Goal: Task Accomplishment & Management: Manage account settings

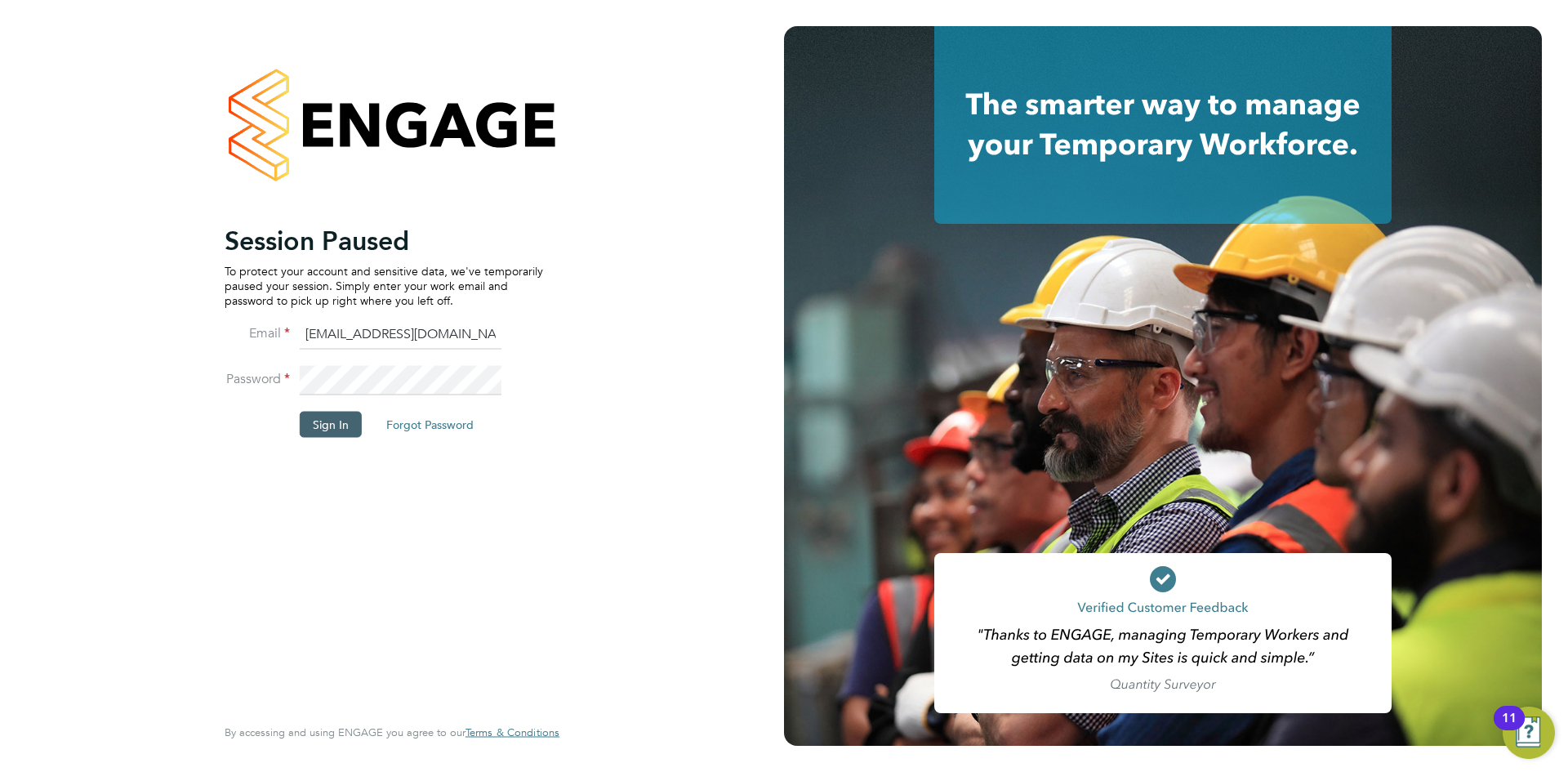
click at [342, 416] on button "Sign In" at bounding box center [331, 424] width 62 height 27
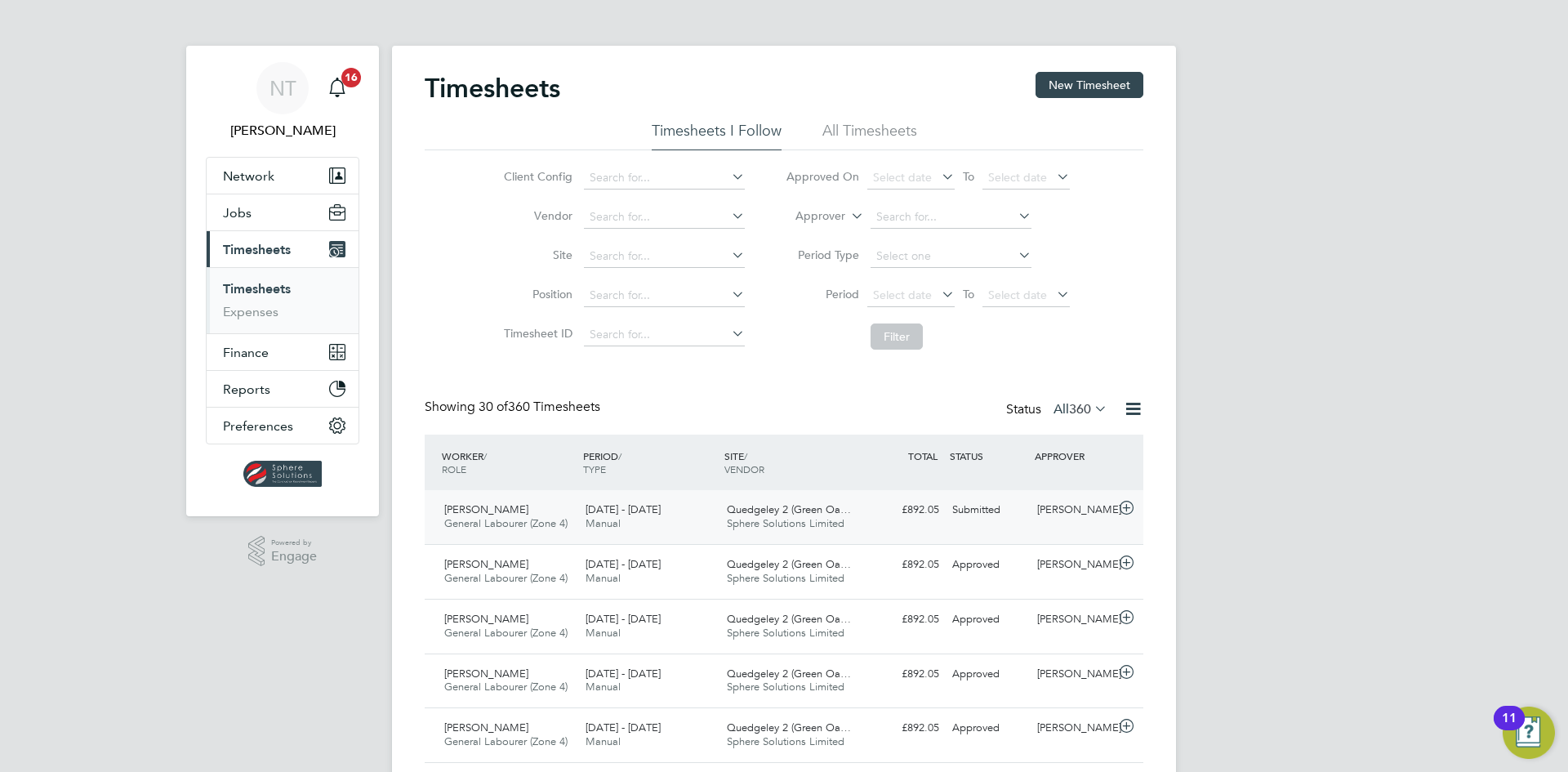
click at [660, 515] on span "18 - 24 Aug 2025" at bounding box center [623, 509] width 75 height 14
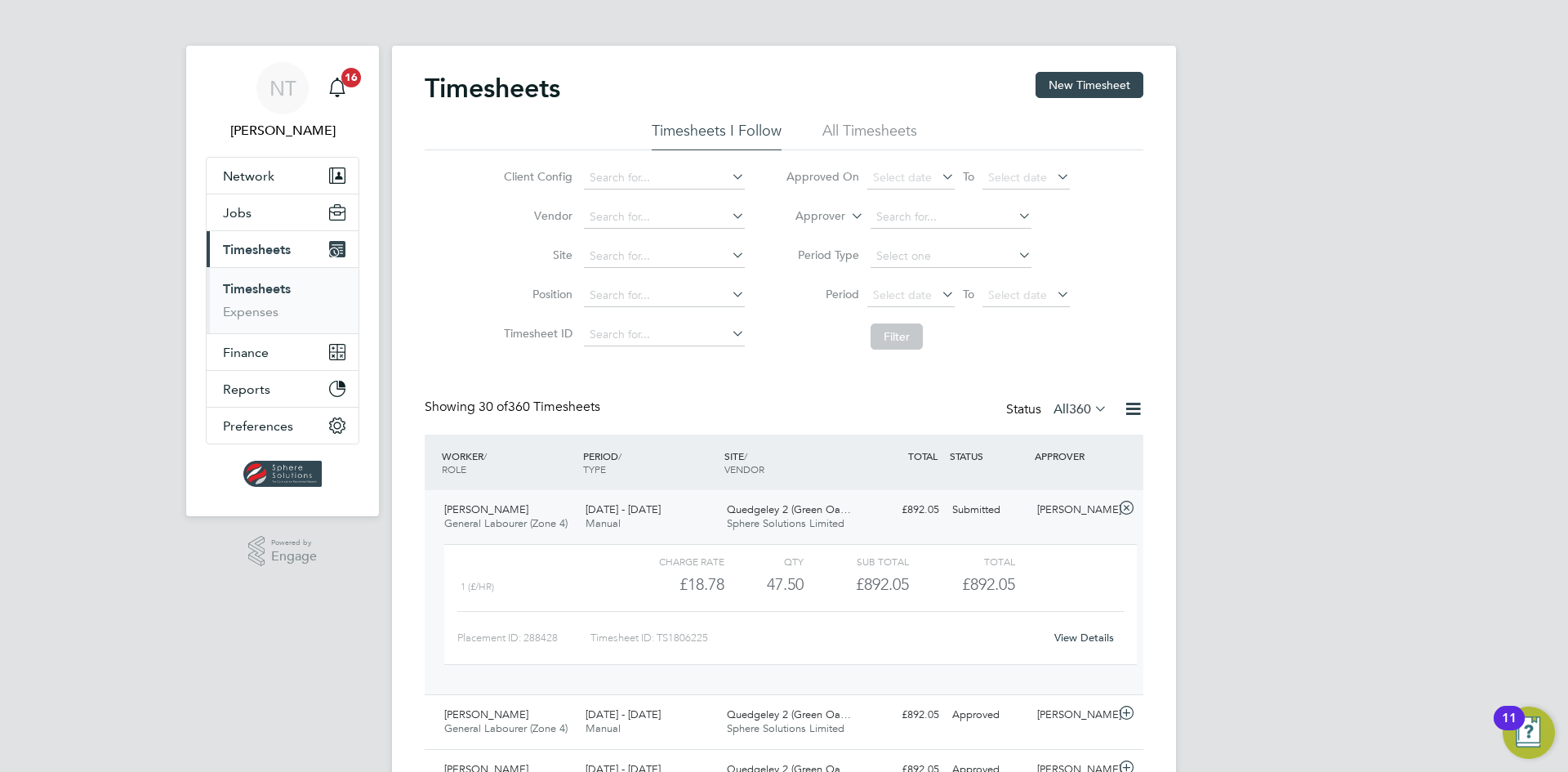
click at [1064, 634] on link "View Details" at bounding box center [1084, 637] width 60 height 14
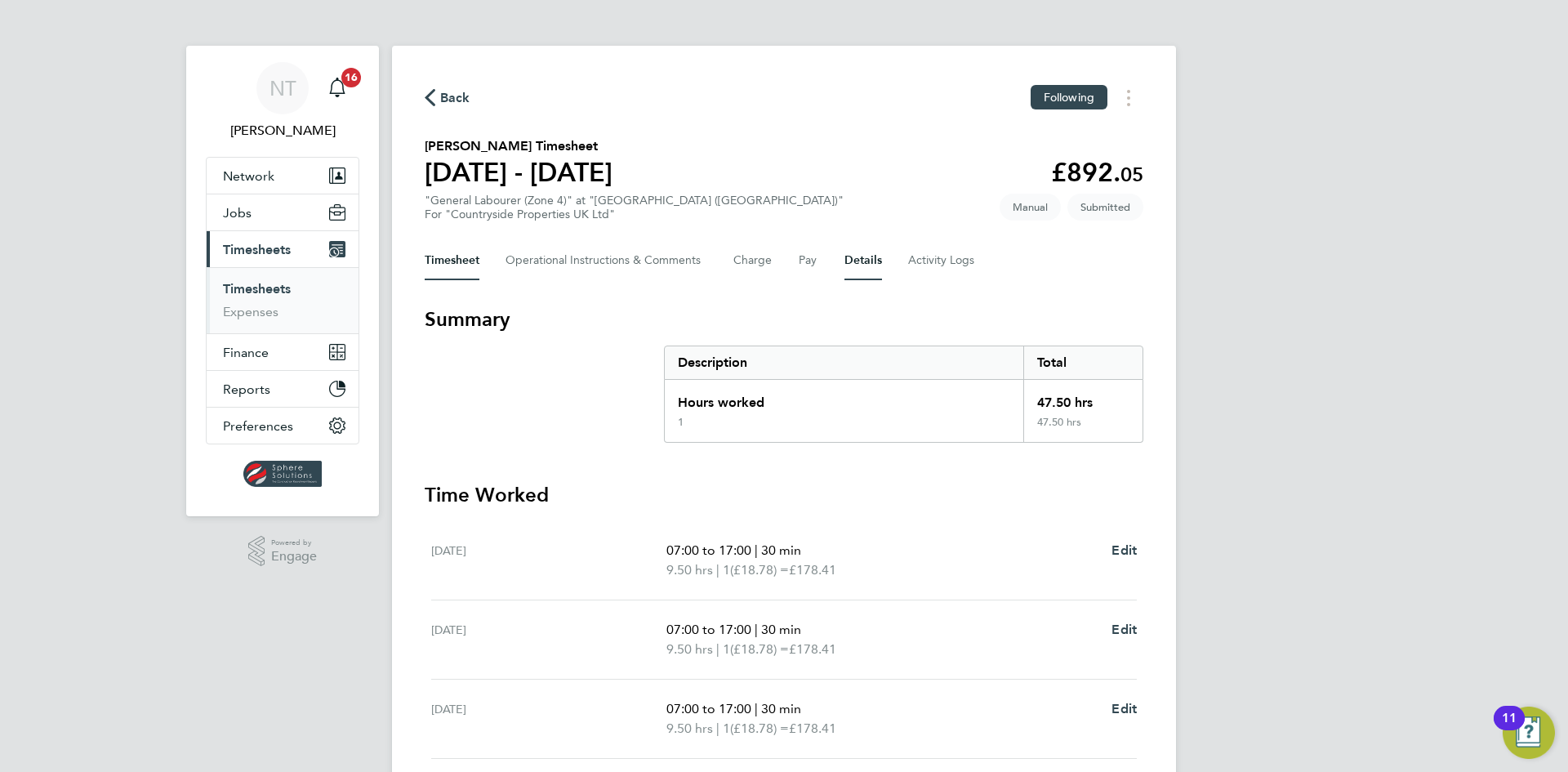
click at [850, 255] on button "Details" at bounding box center [863, 260] width 38 height 39
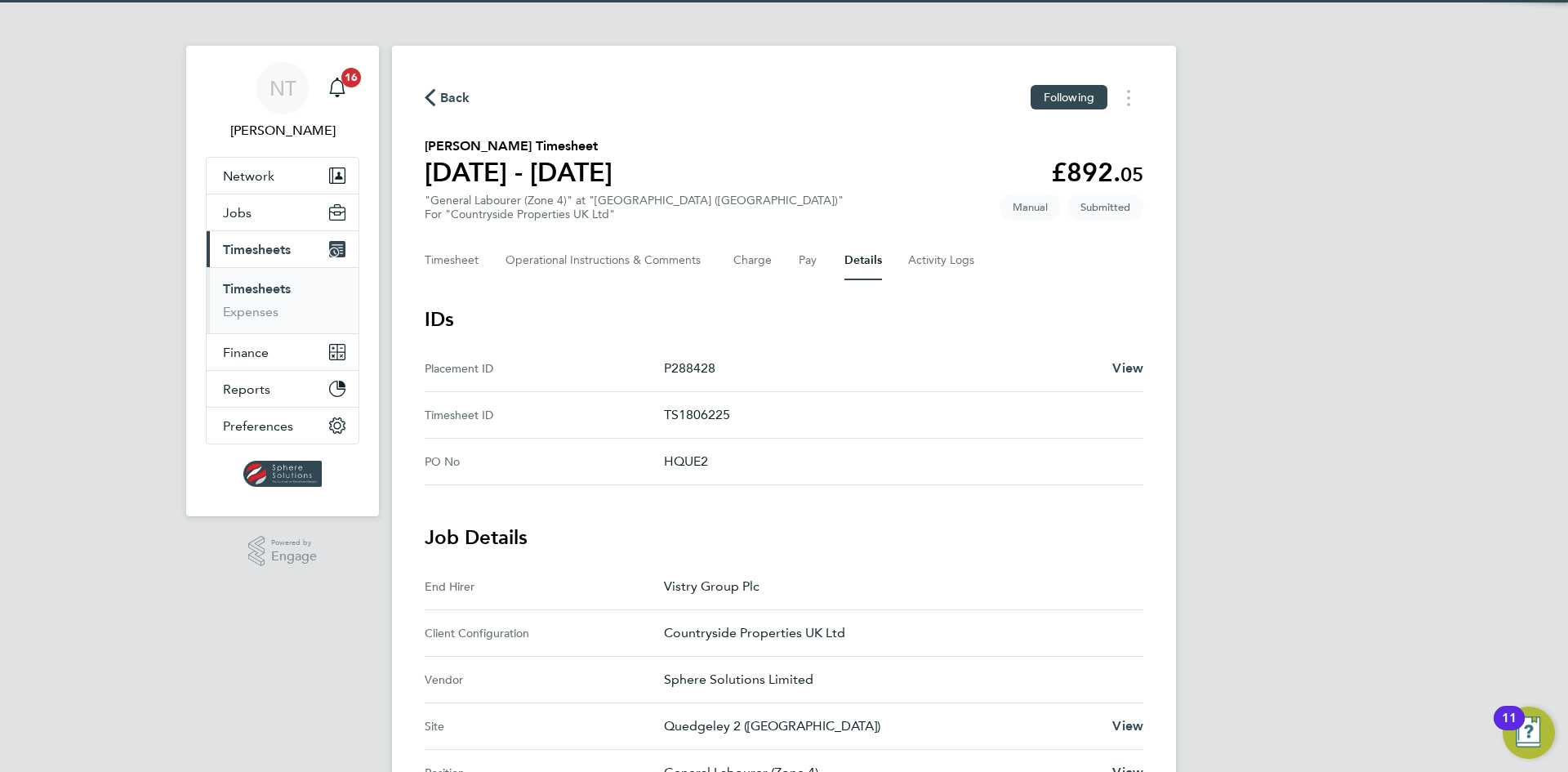
scroll to position [409, 0]
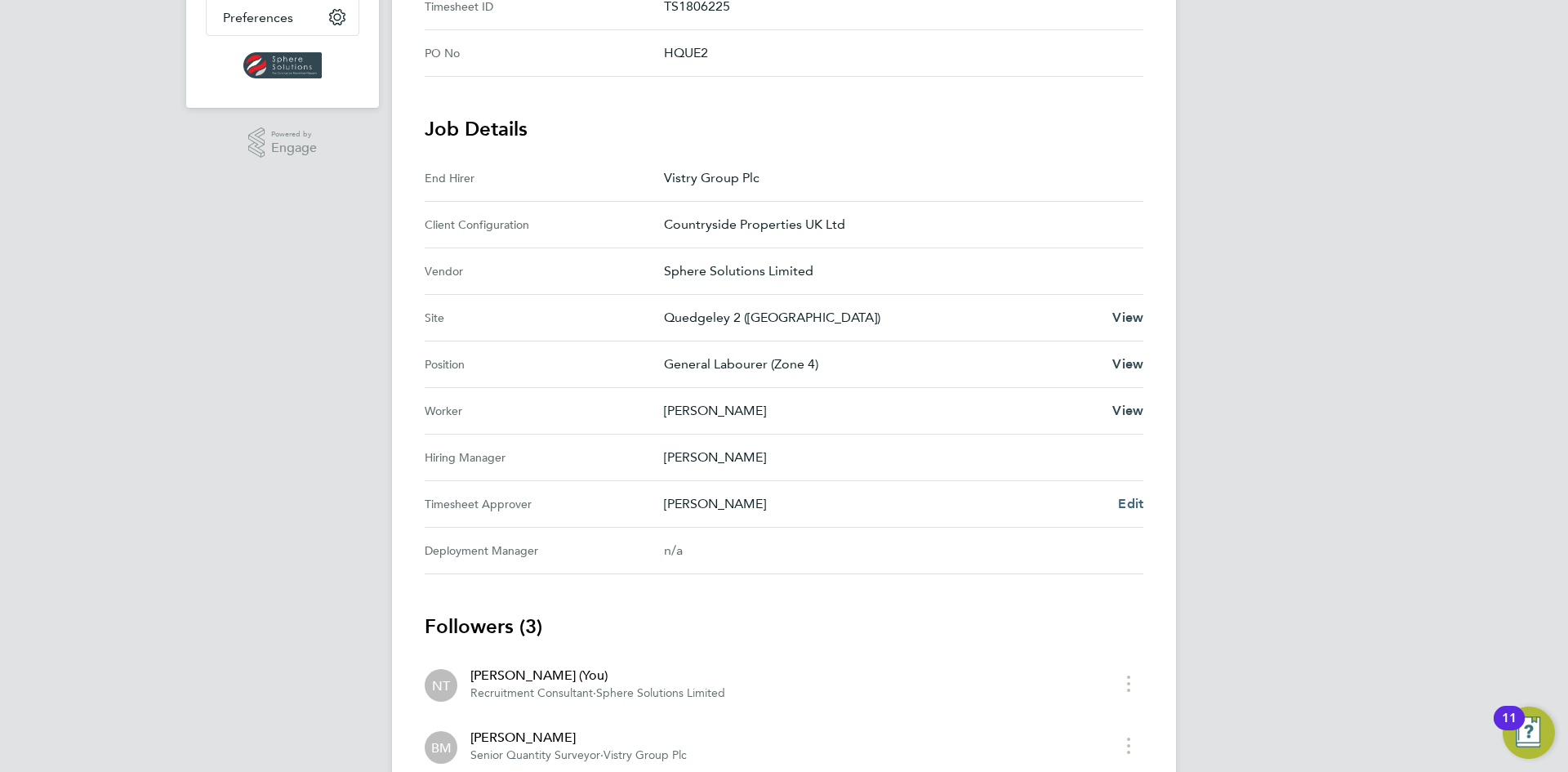
click at [1131, 507] on span "Edit" at bounding box center [1130, 504] width 26 height 15
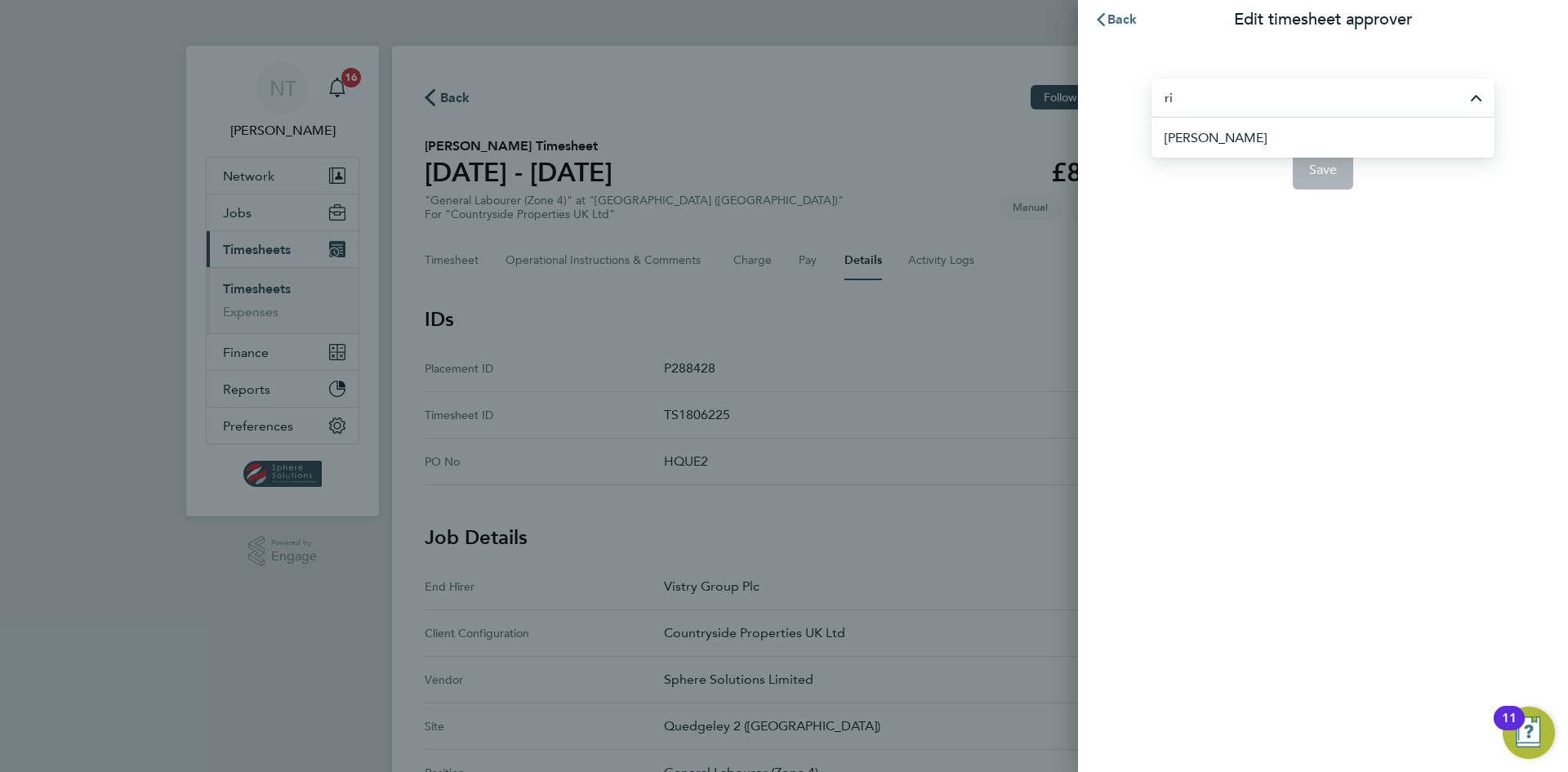
type input "r"
type input "h"
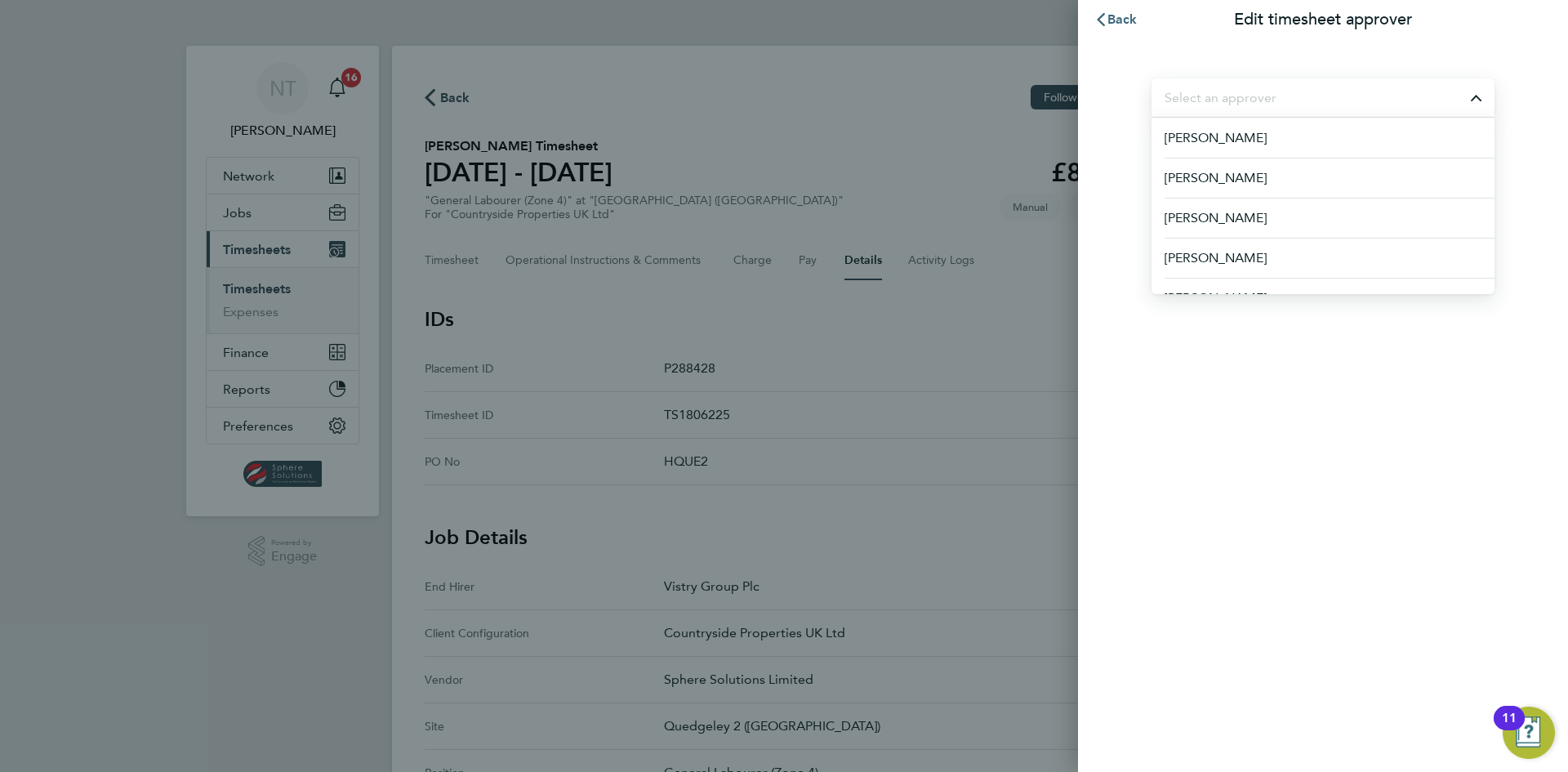
click at [1127, 22] on span "Back" at bounding box center [1122, 19] width 30 height 15
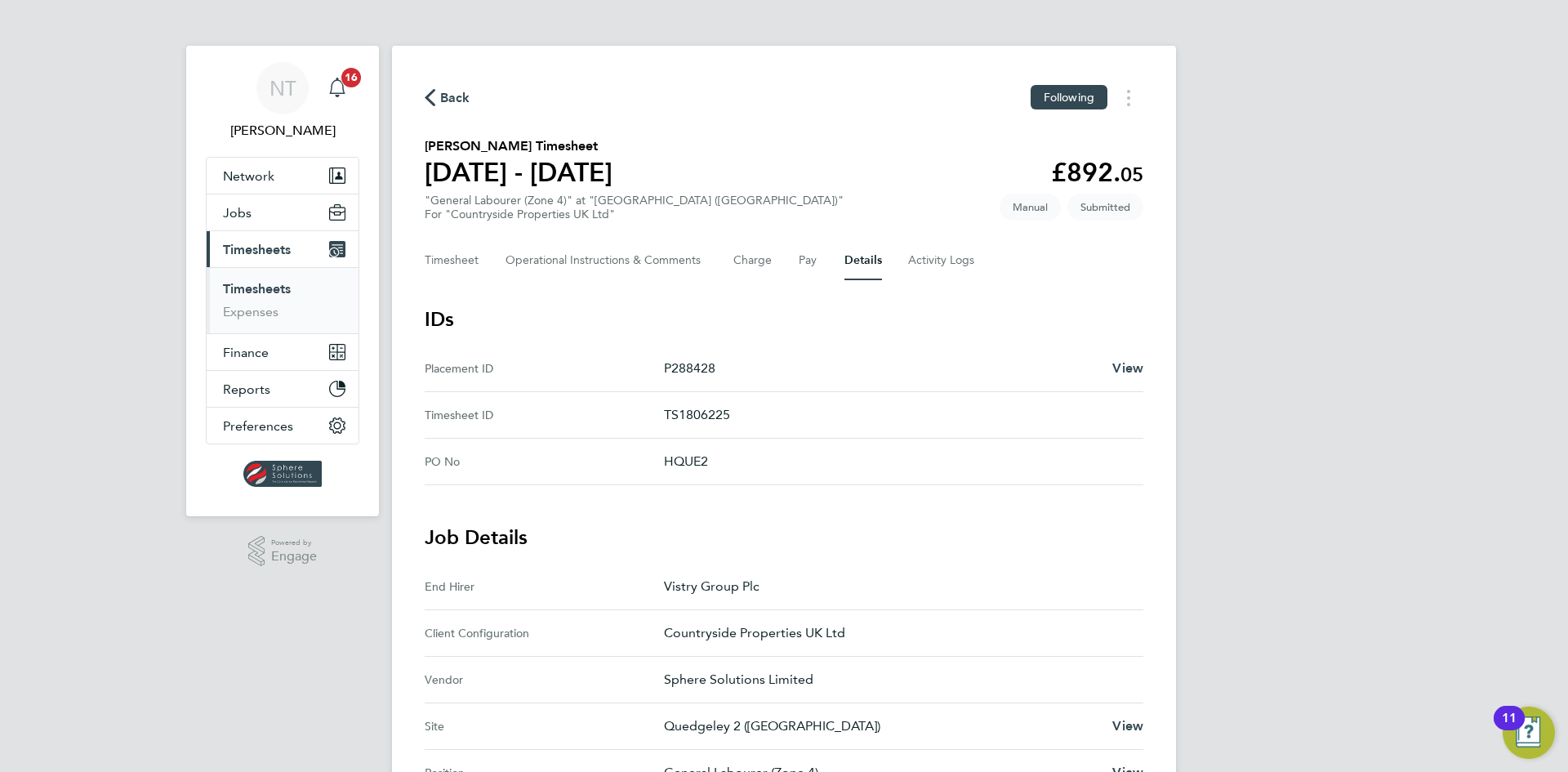
click at [337, 81] on icon "Main navigation" at bounding box center [337, 87] width 20 height 20
